Goal: Use online tool/utility

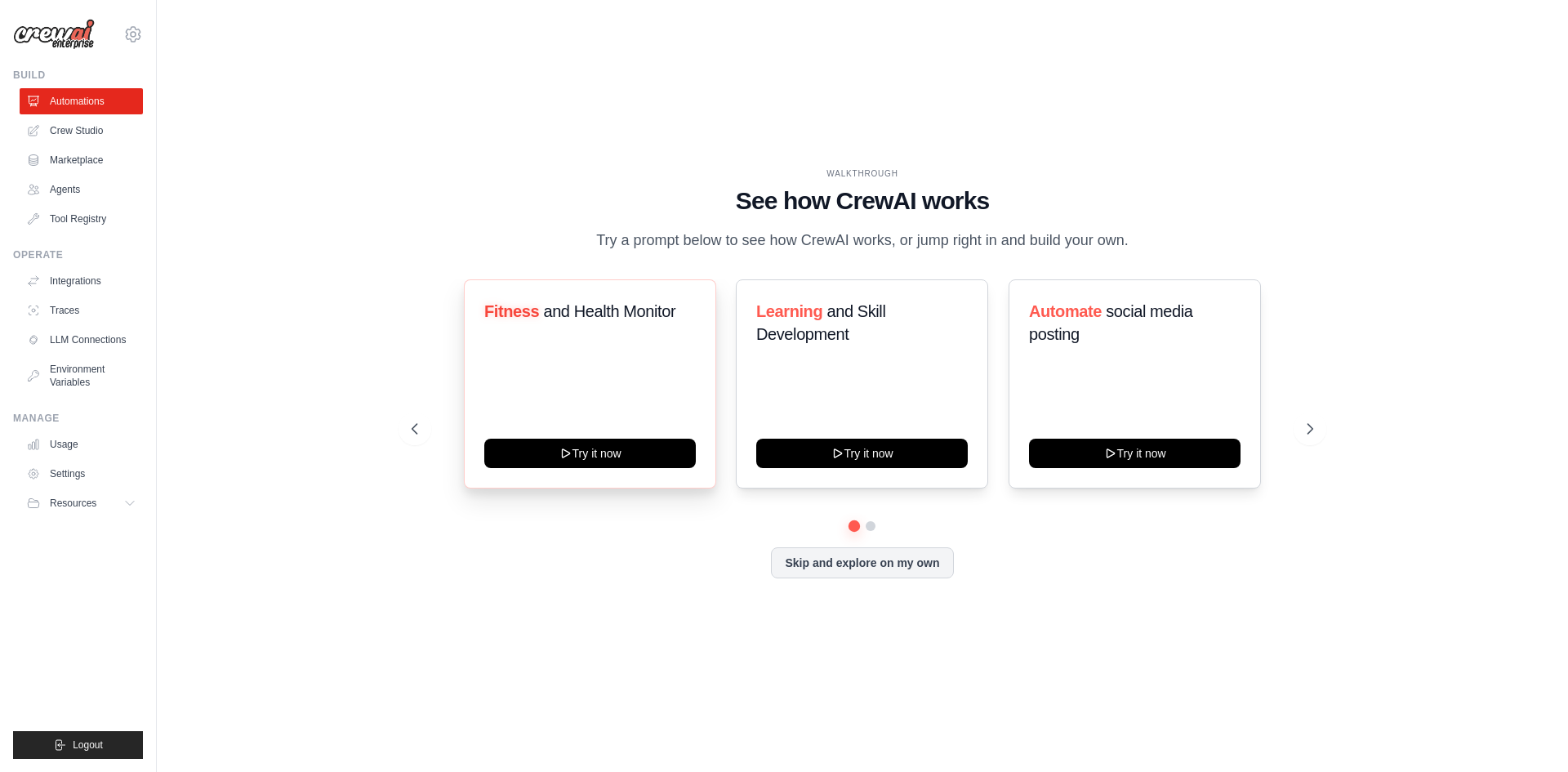
click at [589, 367] on div "Fitness and Health Monitor Try it now" at bounding box center [590, 384] width 252 height 209
click at [583, 394] on div "Fitness and Health Monitor Try it now" at bounding box center [590, 384] width 252 height 209
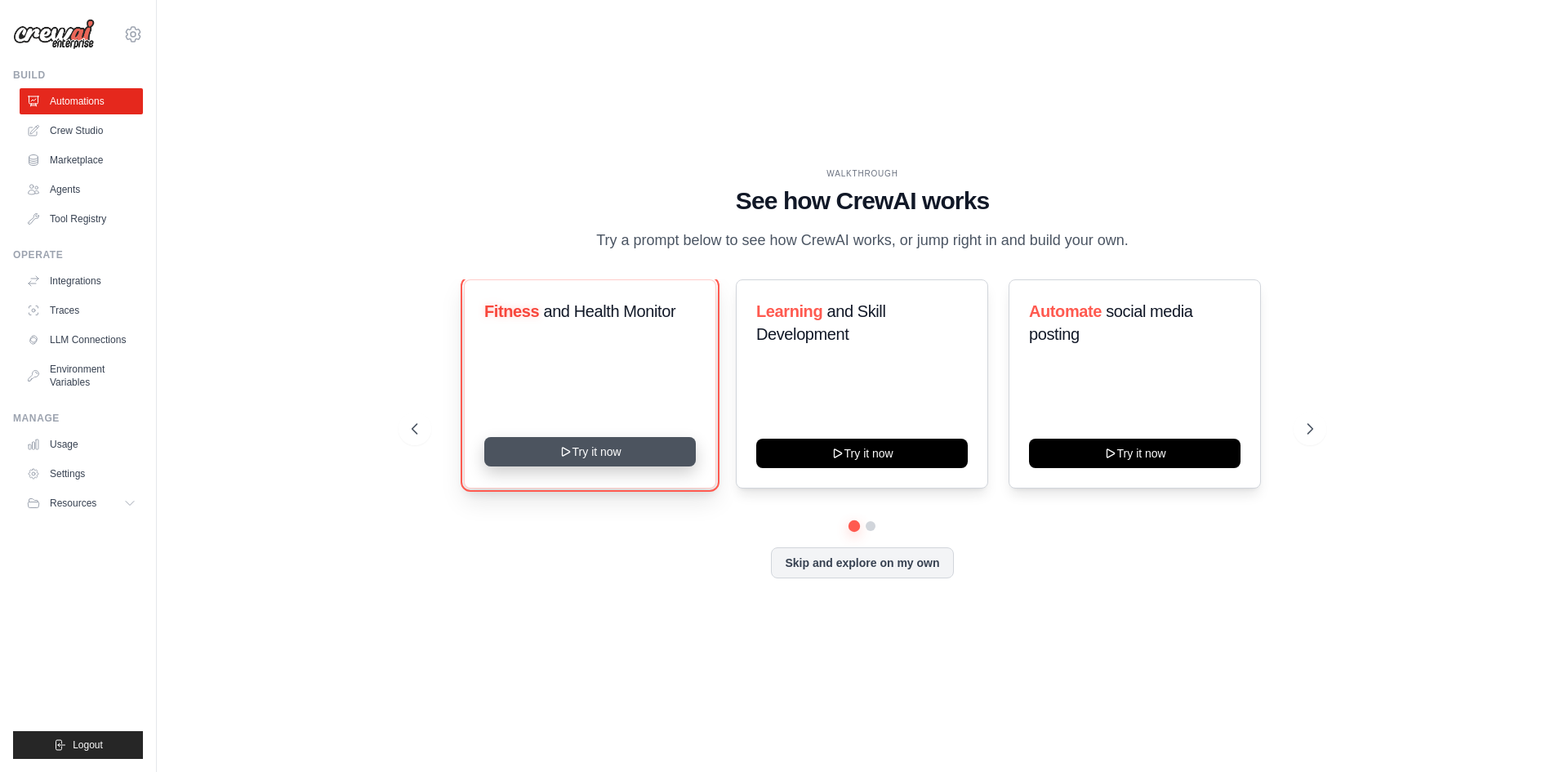
click at [595, 446] on button "Try it now" at bounding box center [590, 451] width 212 height 30
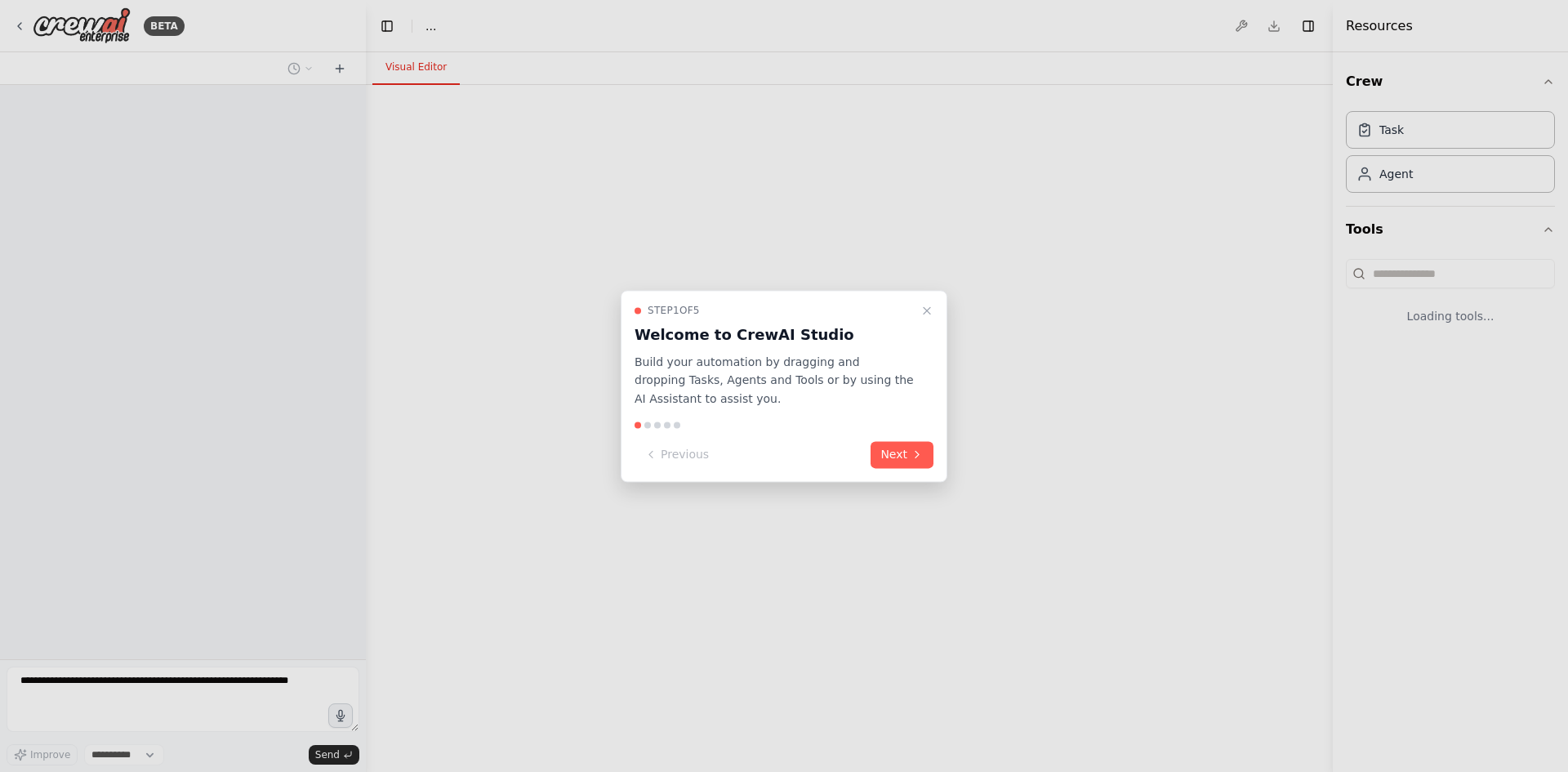
select select "****"
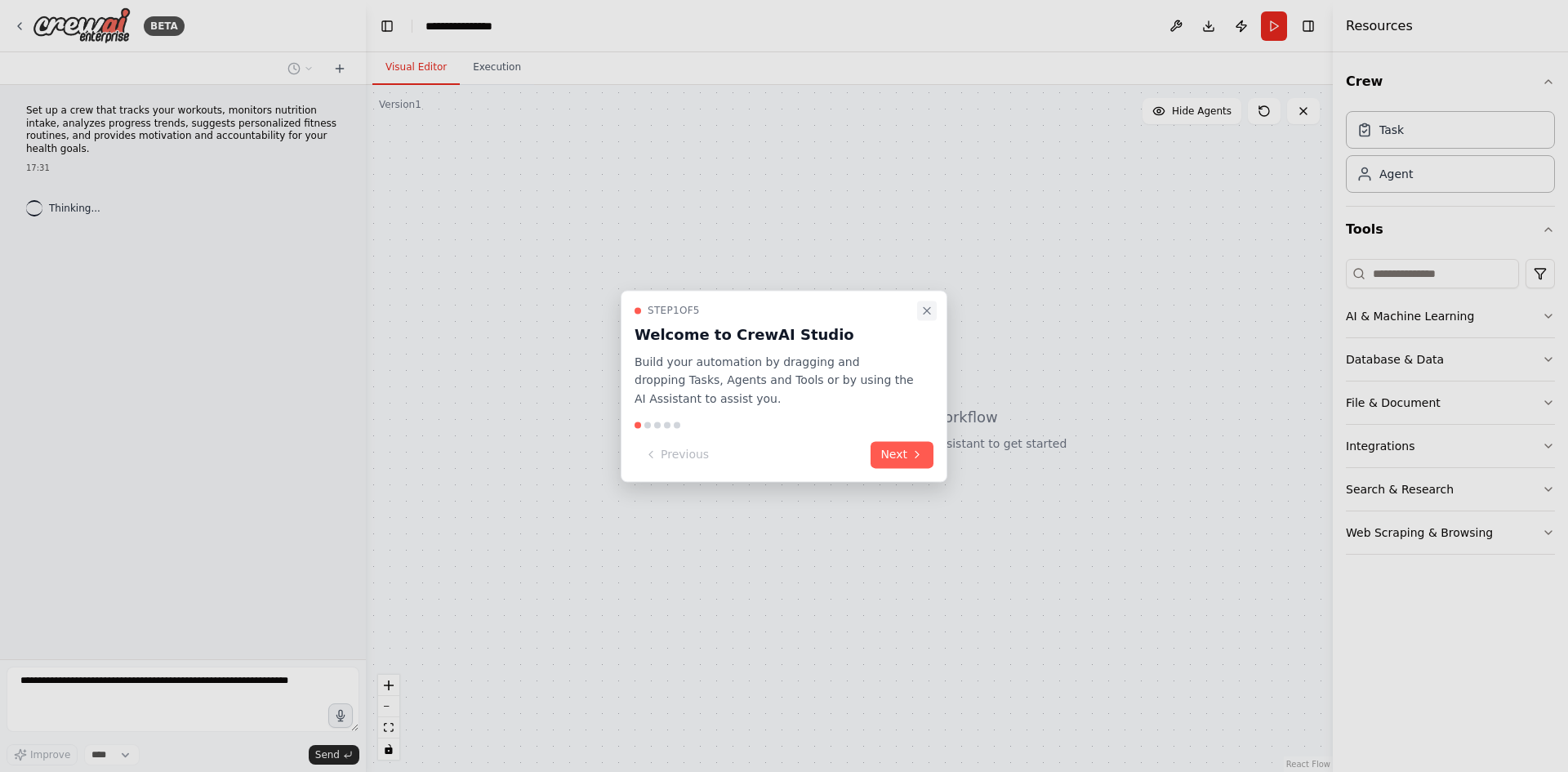
click at [932, 310] on icon "Close walkthrough" at bounding box center [926, 311] width 13 height 13
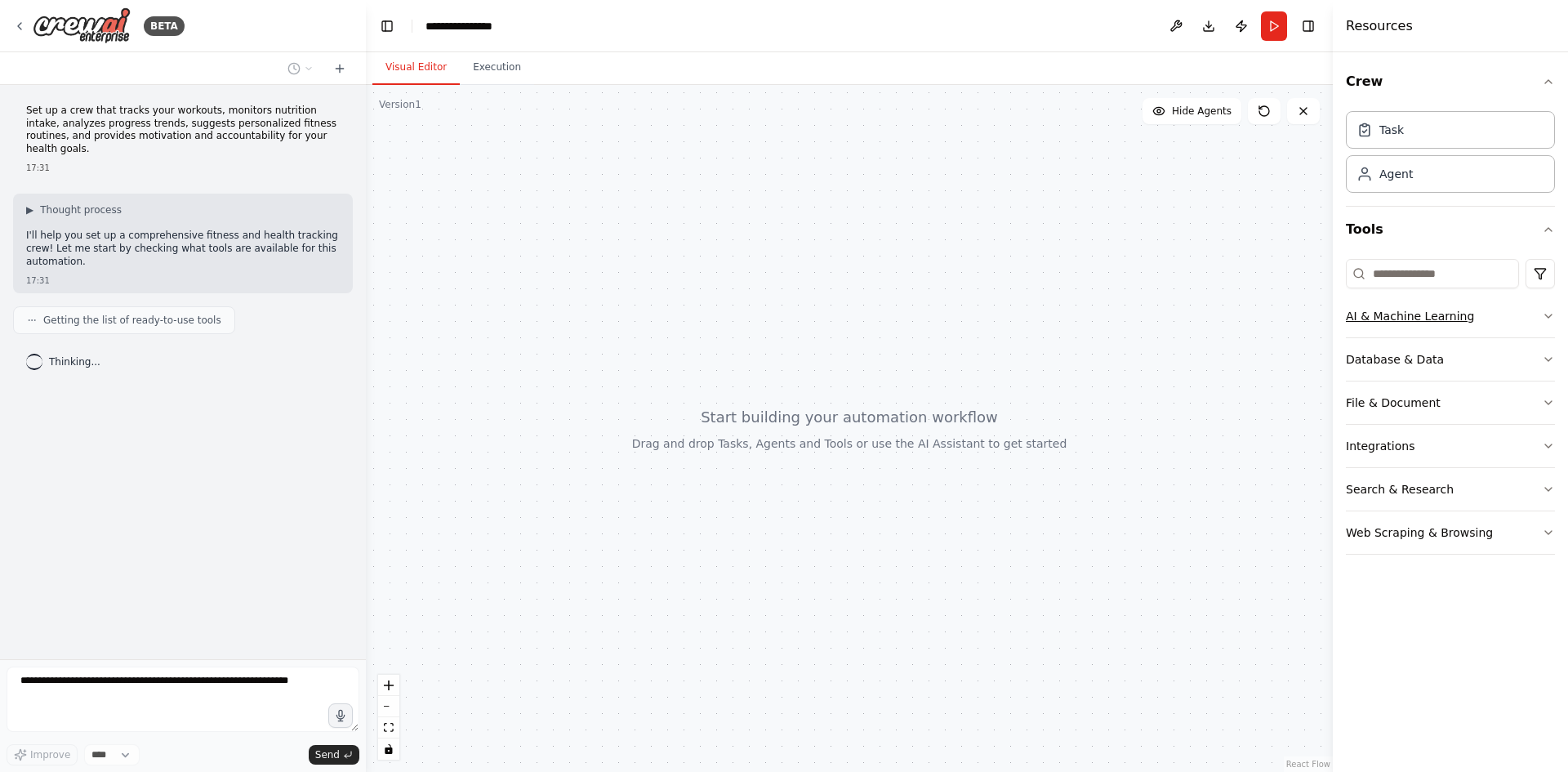
click at [1506, 303] on button "AI & Machine Learning" at bounding box center [1450, 316] width 209 height 43
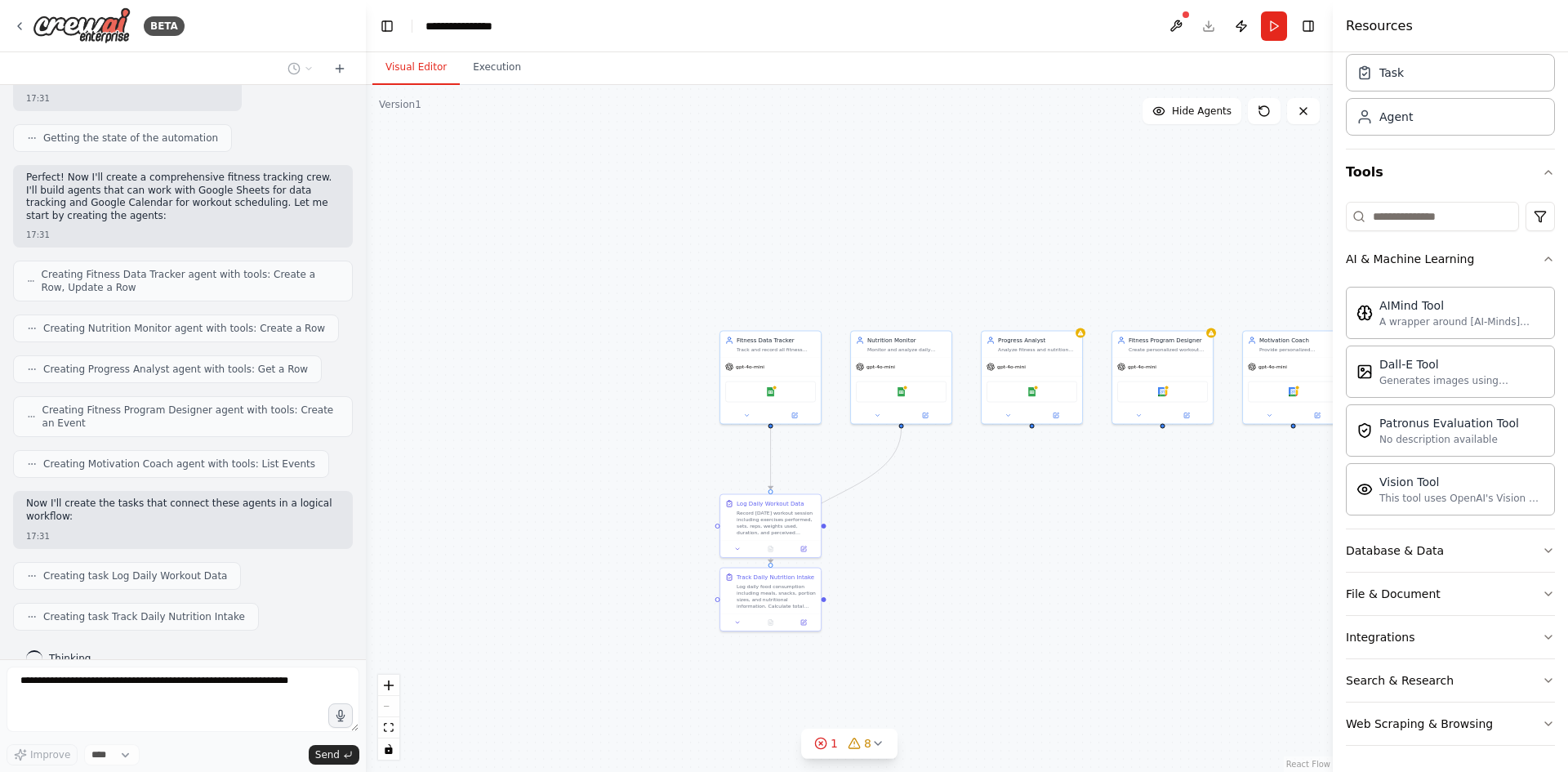
scroll to position [514, 0]
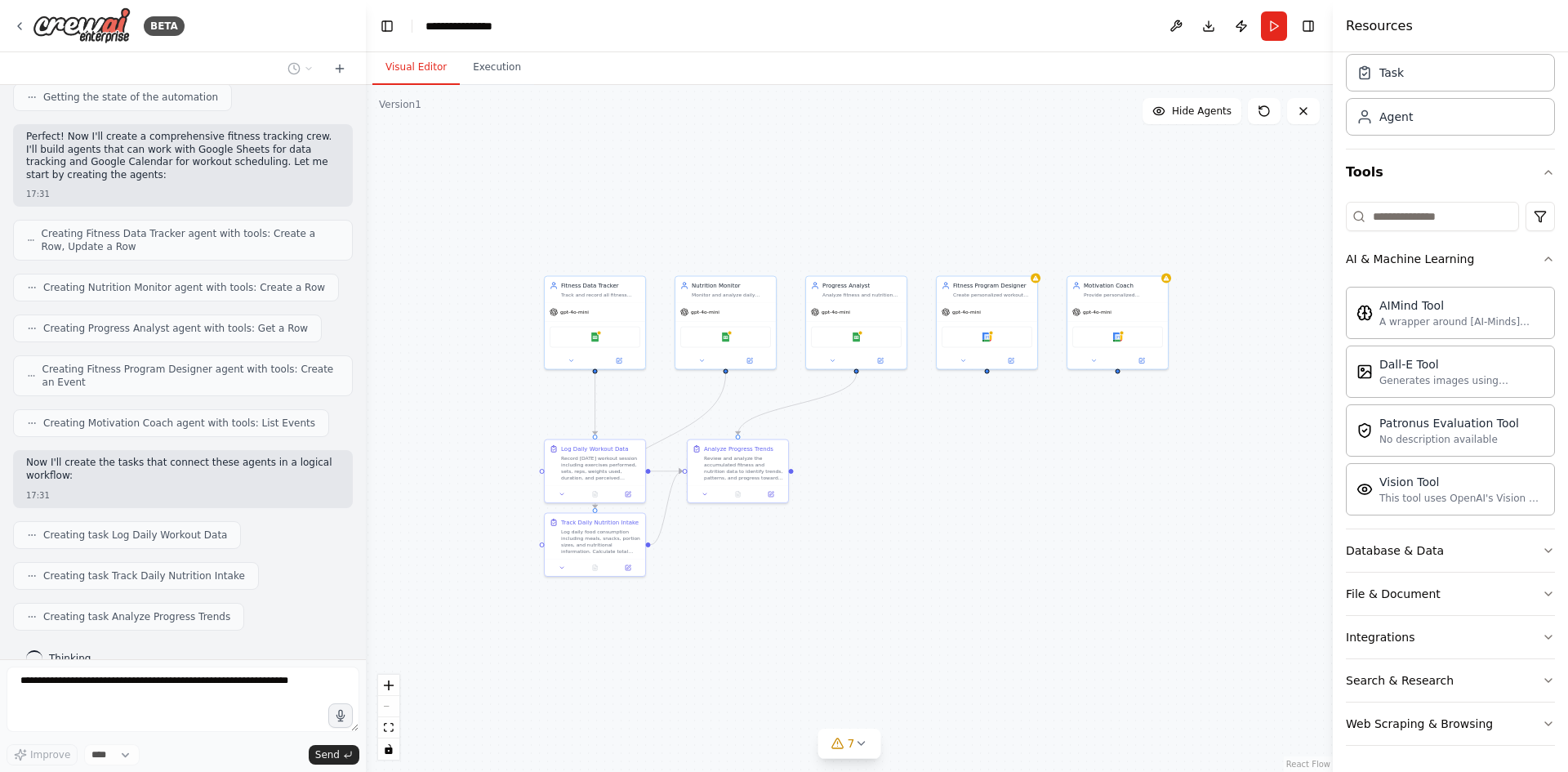
drag, startPoint x: 1032, startPoint y: 239, endPoint x: 856, endPoint y: 184, distance: 184.4
click at [856, 184] on div ".deletable-edge-delete-btn { width: 20px; height: 20px; border: 0px solid #ffff…" at bounding box center [850, 428] width 967 height 687
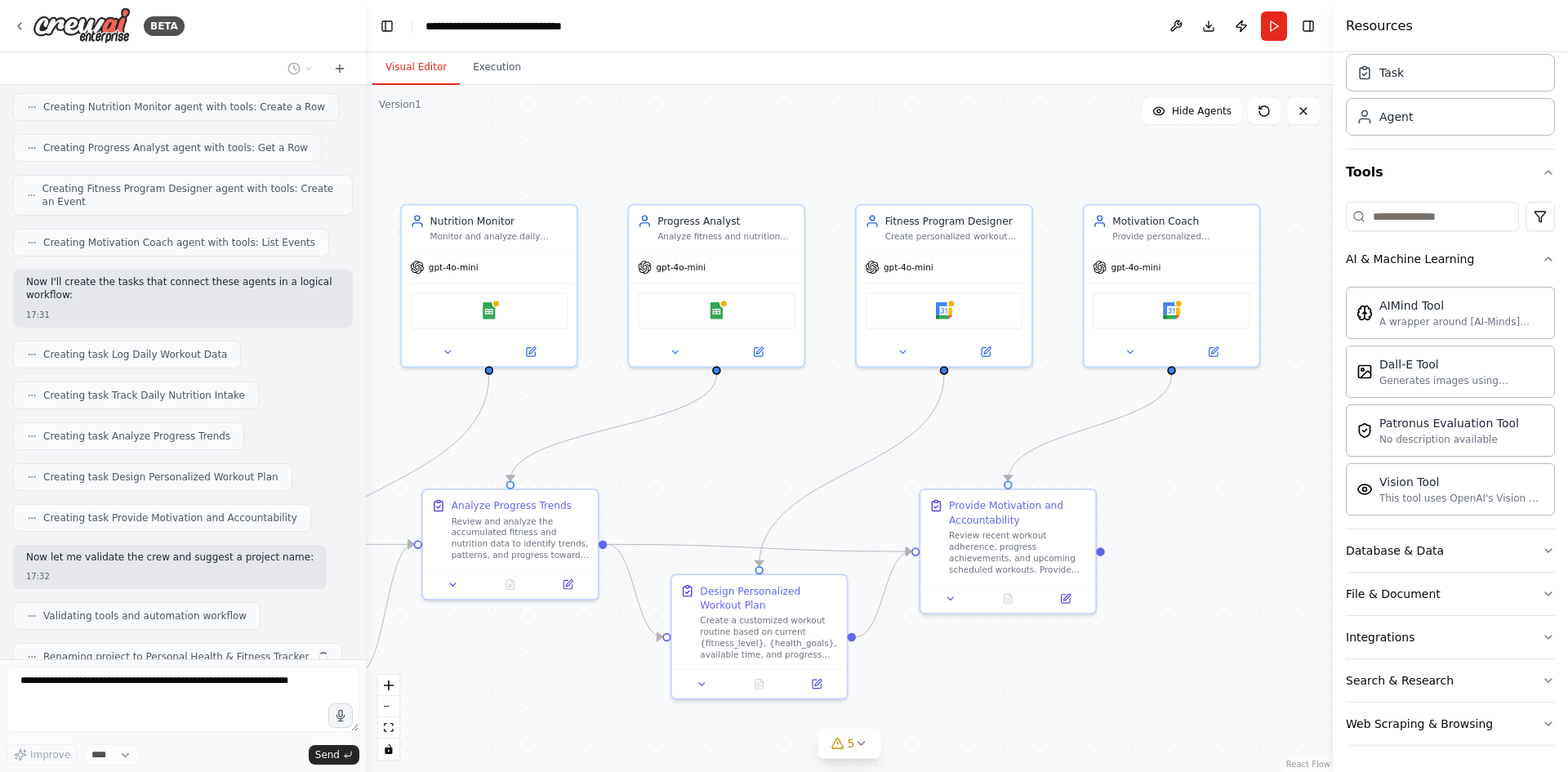
scroll to position [736, 0]
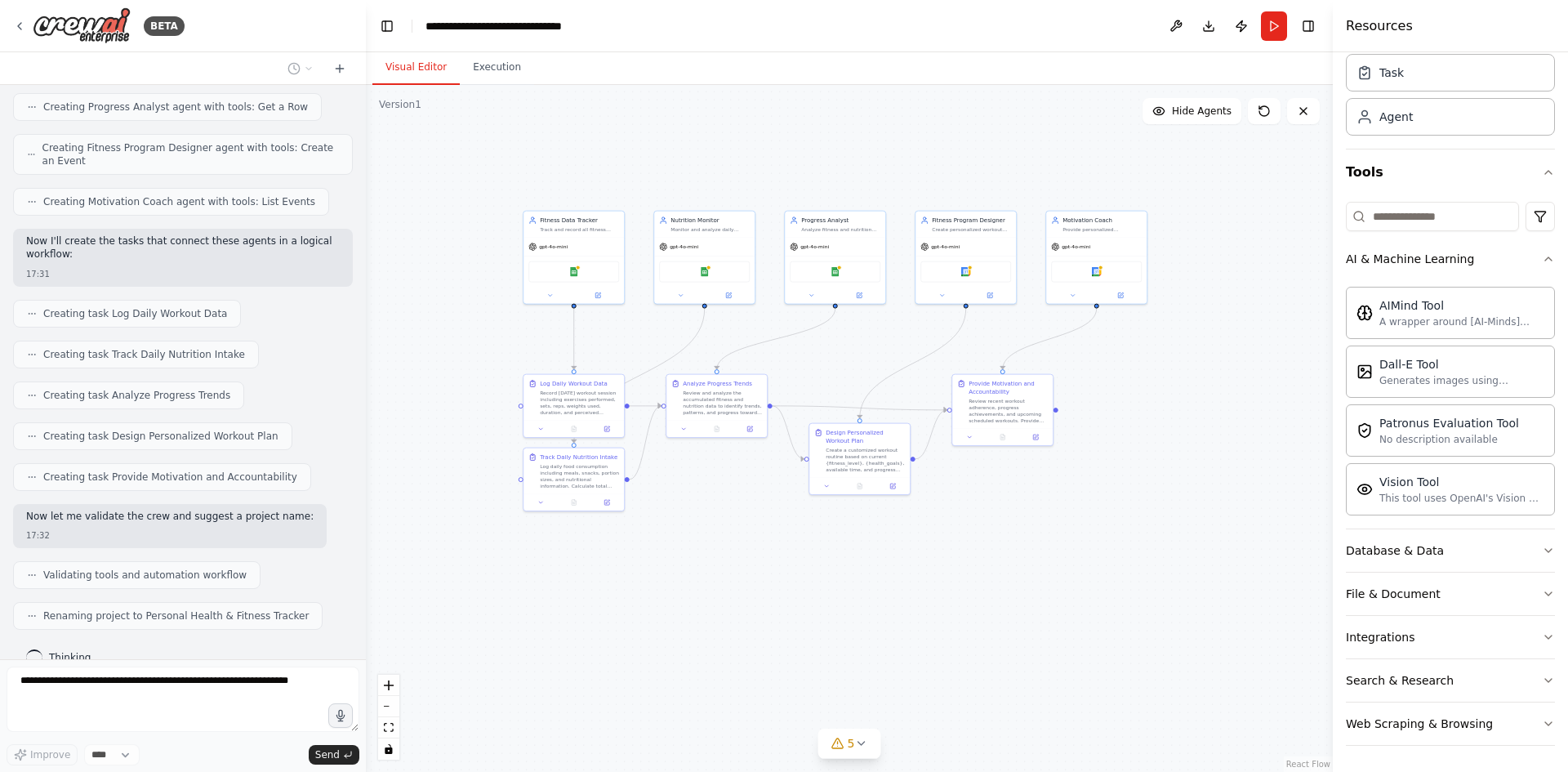
drag, startPoint x: 689, startPoint y: 137, endPoint x: 799, endPoint y: 164, distance: 113.3
click at [799, 164] on div ".deletable-edge-delete-btn { width: 20px; height: 20px; border: 0px solid #ffff…" at bounding box center [850, 428] width 967 height 687
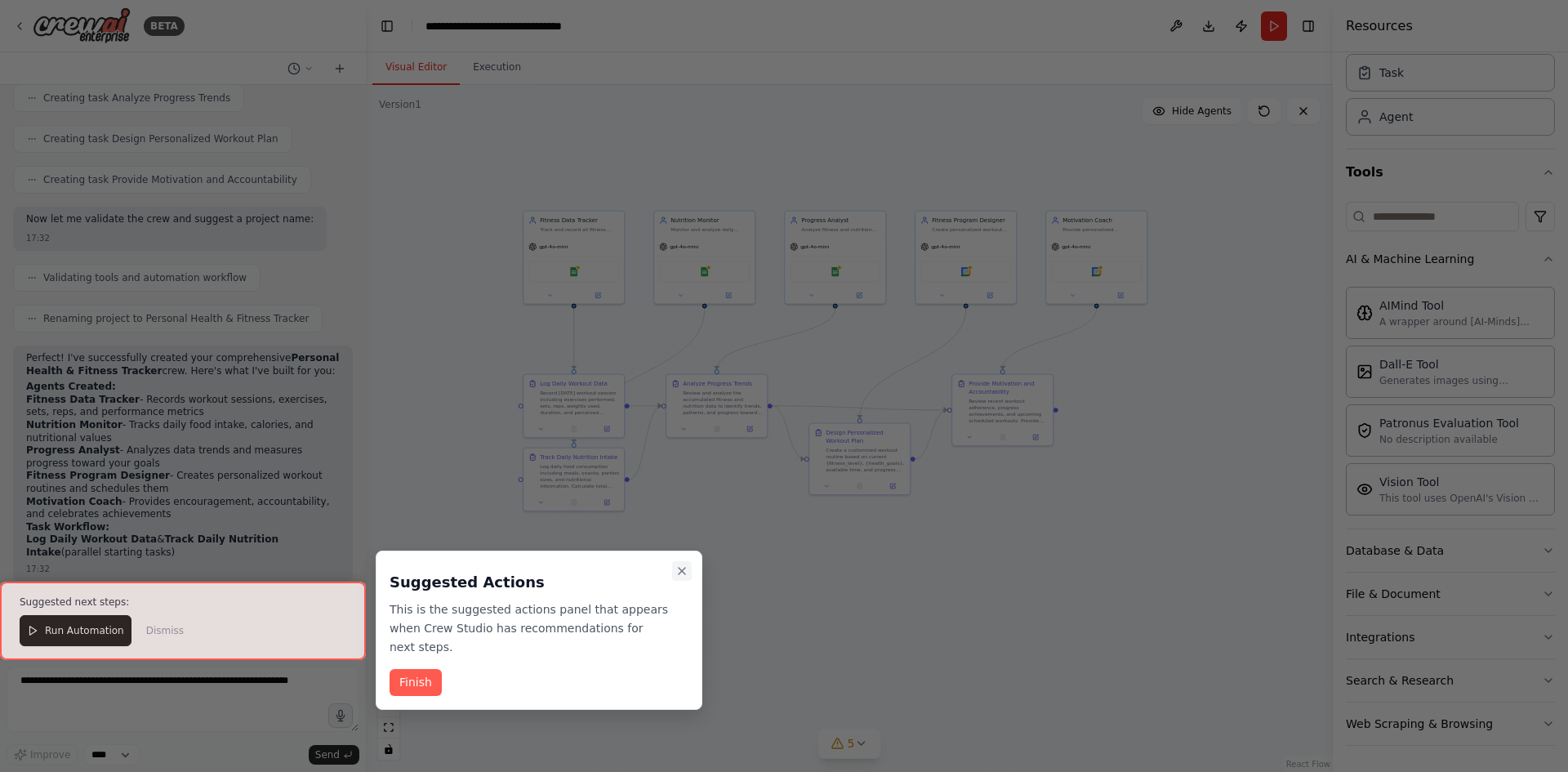
click at [683, 572] on icon "Close walkthrough" at bounding box center [681, 570] width 6 height 6
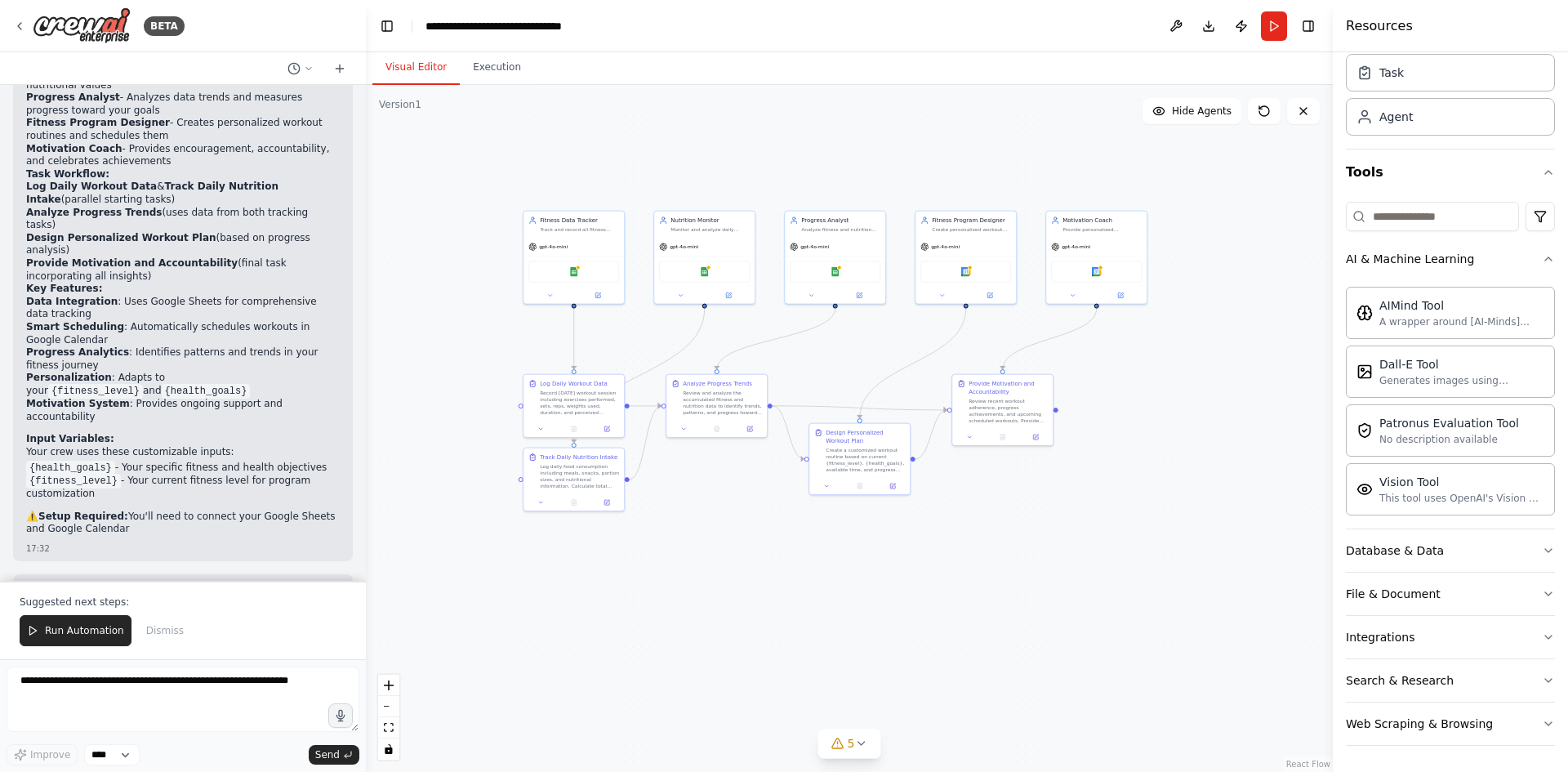
scroll to position [1398, 0]
